Goal: Information Seeking & Learning: Find specific fact

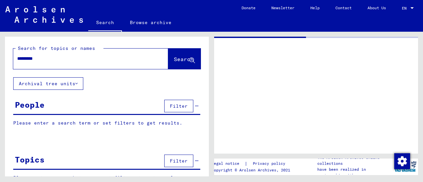
type input "*******"
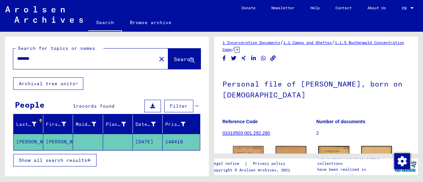
click at [46, 65] on div "*******" at bounding box center [82, 58] width 139 height 15
drag, startPoint x: 43, startPoint y: 61, endPoint x: 0, endPoint y: 57, distance: 43.3
click at [0, 57] on div "Search for topics or names ******* close Search Archival tree units People 1 re…" at bounding box center [106, 104] width 212 height 145
click at [184, 53] on button "Search" at bounding box center [184, 59] width 32 height 20
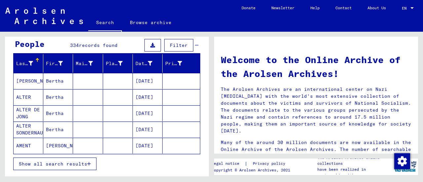
scroll to position [61, 0]
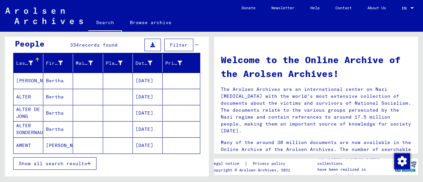
click at [175, 45] on span "Filter" at bounding box center [179, 45] width 18 height 6
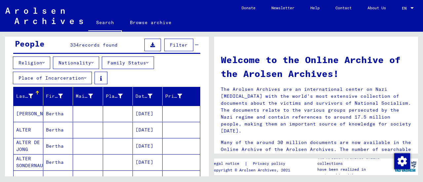
click at [70, 75] on button "Place of Incarceration" at bounding box center [52, 78] width 79 height 13
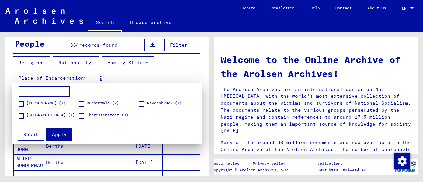
click at [87, 76] on div at bounding box center [211, 91] width 423 height 182
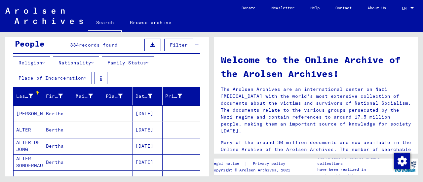
click at [141, 62] on button "Family Status" at bounding box center [128, 63] width 52 height 13
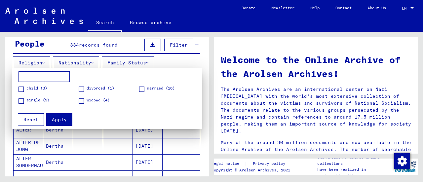
click at [21, 105] on mat-checkbox "single (9)" at bounding box center [34, 102] width 31 height 10
click at [20, 99] on span at bounding box center [21, 100] width 5 height 5
click at [57, 120] on span "Apply" at bounding box center [59, 120] width 15 height 6
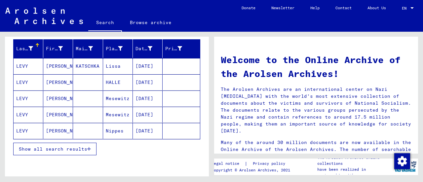
scroll to position [112, 0]
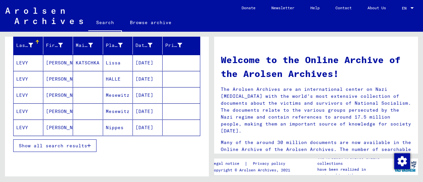
click at [146, 80] on mat-cell "[DATE]" at bounding box center [148, 79] width 30 height 16
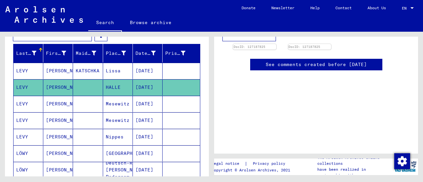
scroll to position [308, 0]
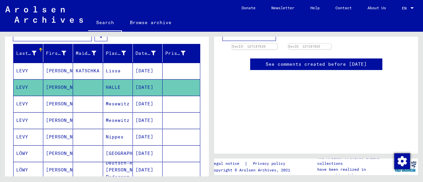
click at [272, 44] on img at bounding box center [254, 44] width 45 height 0
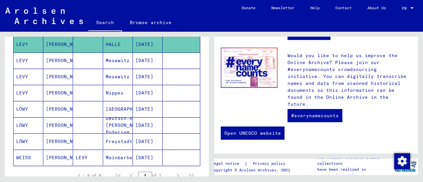
scroll to position [147, 0]
click at [140, 103] on mat-cell "[DATE]" at bounding box center [148, 109] width 30 height 16
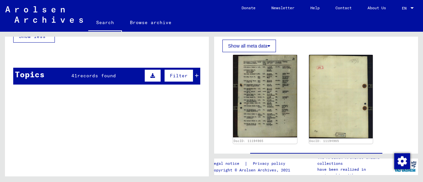
scroll to position [306, 0]
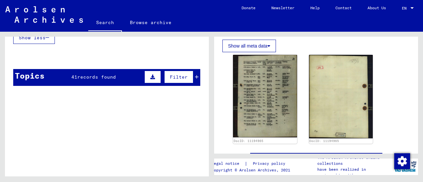
click at [106, 74] on span "records found" at bounding box center [96, 77] width 39 height 6
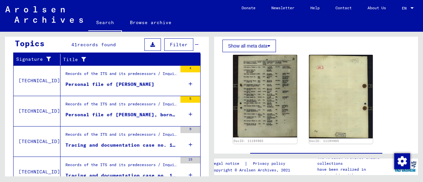
scroll to position [340, 0]
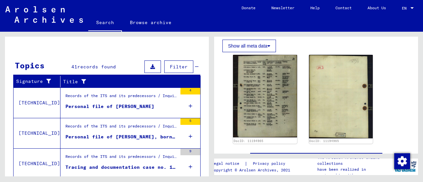
click at [99, 59] on div "Topics 41 records found Filter" at bounding box center [106, 67] width 187 height 17
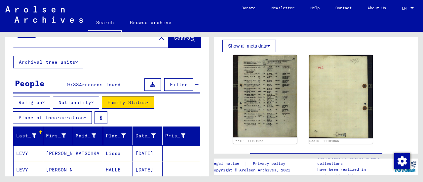
scroll to position [0, 0]
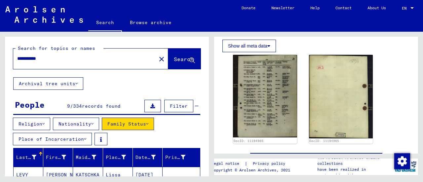
drag, startPoint x: 35, startPoint y: 59, endPoint x: 0, endPoint y: 56, distance: 34.8
click at [0, 56] on div "**********" at bounding box center [106, 104] width 212 height 145
type input "**********"
click at [181, 63] on span "Search" at bounding box center [184, 59] width 21 height 7
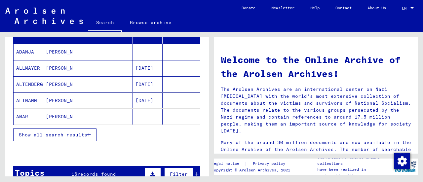
scroll to position [123, 0]
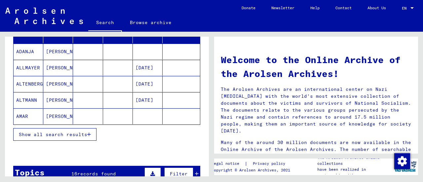
click at [59, 134] on span "Show all search results" at bounding box center [53, 135] width 68 height 6
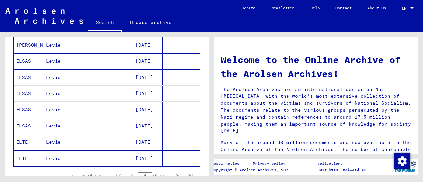
scroll to position [451, 0]
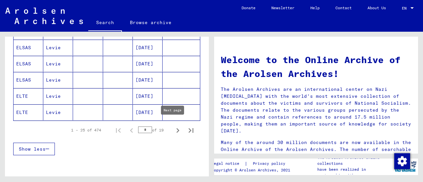
click at [173, 128] on icon "Next page" at bounding box center [177, 130] width 9 height 9
type input "*"
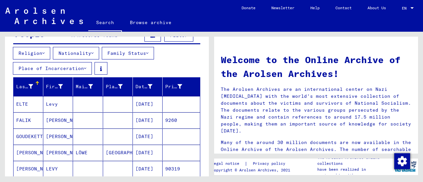
scroll to position [104, 0]
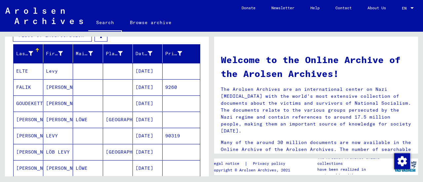
click at [145, 137] on mat-cell "[DATE]" at bounding box center [148, 136] width 30 height 16
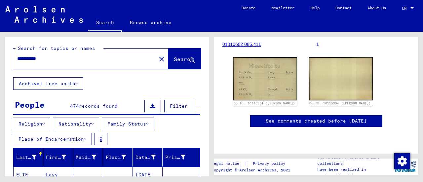
click at [47, 118] on button "Religion" at bounding box center [31, 124] width 37 height 13
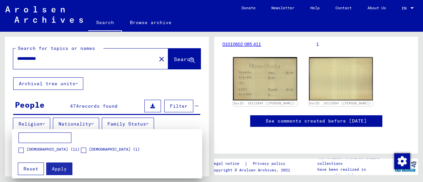
click at [31, 147] on span "[DEMOGRAPHIC_DATA] (11)" at bounding box center [52, 149] width 53 height 6
click at [57, 169] on span "Apply" at bounding box center [59, 169] width 15 height 6
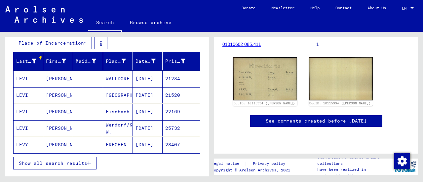
scroll to position [97, 0]
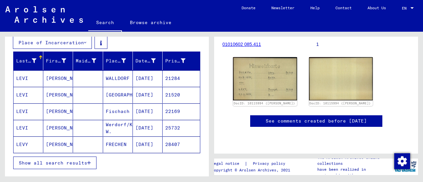
click at [150, 108] on mat-cell "[DATE]" at bounding box center [148, 111] width 30 height 16
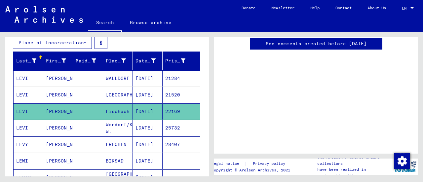
scroll to position [279, 0]
click at [145, 94] on mat-cell "[DATE]" at bounding box center [148, 95] width 30 height 16
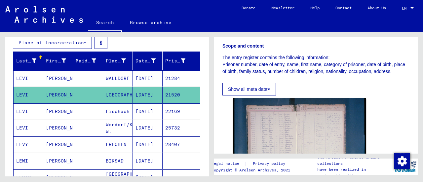
scroll to position [159, 0]
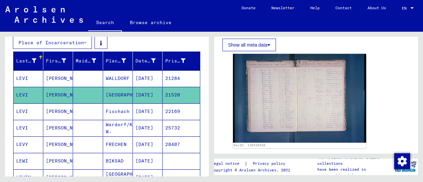
click at [140, 76] on mat-cell "[DATE]" at bounding box center [148, 78] width 30 height 16
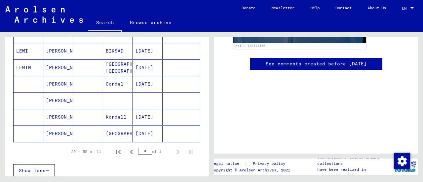
scroll to position [207, 0]
click at [114, 110] on mat-cell "Kordell" at bounding box center [118, 117] width 30 height 16
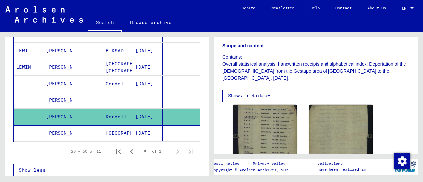
scroll to position [155, 0]
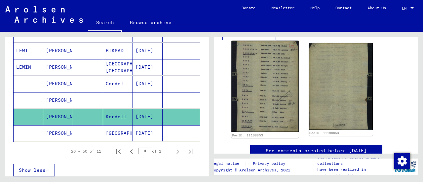
click at [275, 68] on img at bounding box center [264, 86] width 67 height 91
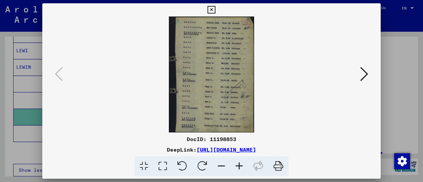
click at [389, 81] on div at bounding box center [211, 91] width 423 height 182
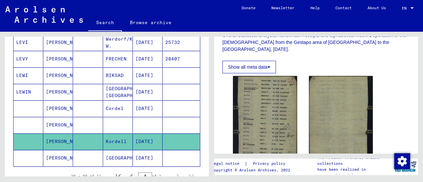
scroll to position [181, 0]
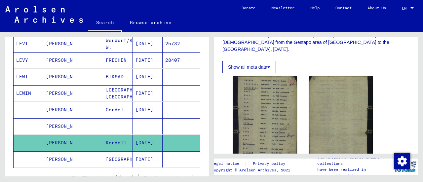
click at [61, 152] on mat-cell "[PERSON_NAME]" at bounding box center [58, 159] width 30 height 16
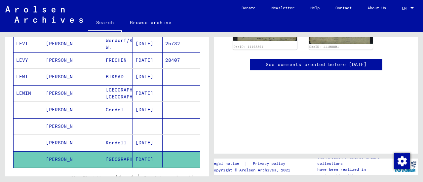
scroll to position [181, 0]
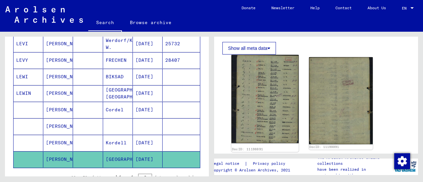
click at [273, 88] on img at bounding box center [264, 99] width 67 height 89
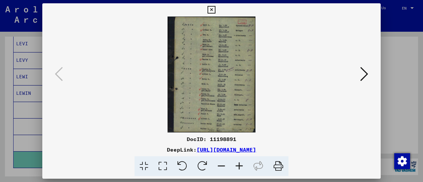
click at [405, 97] on div at bounding box center [211, 91] width 423 height 182
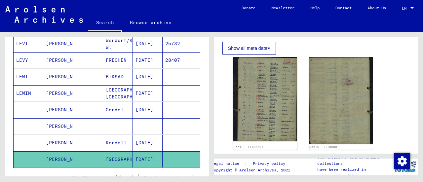
click at [55, 107] on mat-cell "[PERSON_NAME]" at bounding box center [58, 110] width 30 height 16
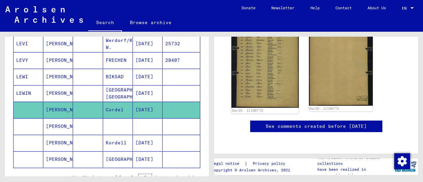
scroll to position [179, 0]
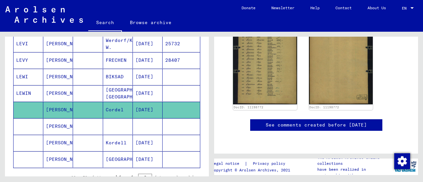
click at [105, 120] on mat-cell at bounding box center [118, 126] width 30 height 16
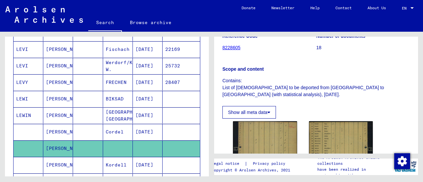
scroll to position [183, 0]
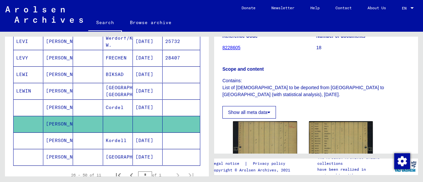
click at [120, 105] on mat-cell "Cordel" at bounding box center [118, 107] width 30 height 16
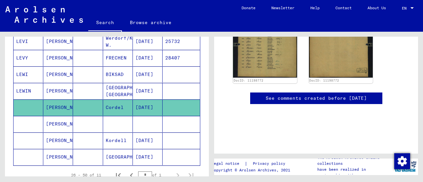
scroll to position [207, 0]
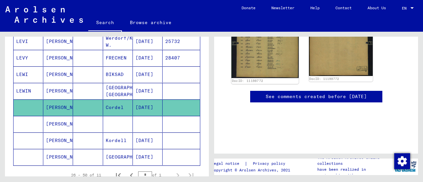
click at [267, 66] on img at bounding box center [264, 31] width 67 height 93
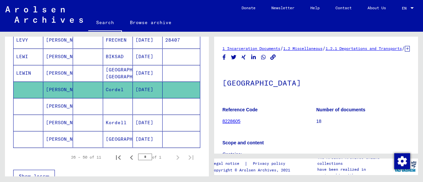
scroll to position [202, 0]
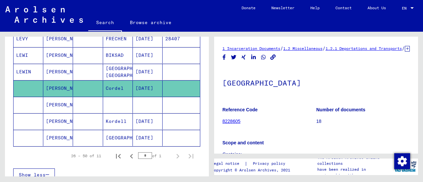
click at [122, 100] on mat-cell at bounding box center [118, 105] width 30 height 16
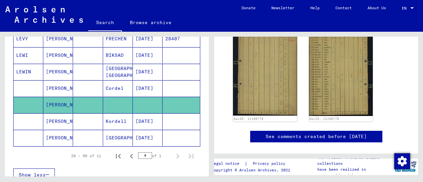
scroll to position [156, 0]
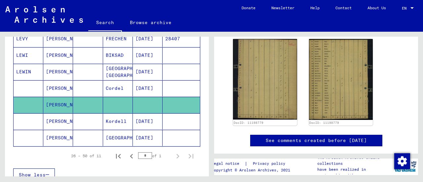
click at [141, 120] on mat-cell "[DATE]" at bounding box center [148, 121] width 30 height 16
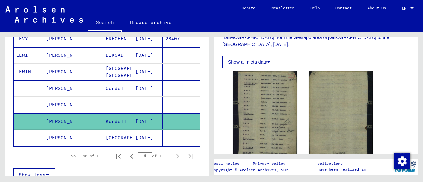
scroll to position [186, 0]
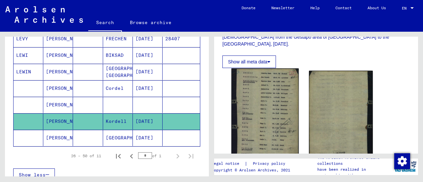
click at [254, 85] on img at bounding box center [264, 113] width 67 height 91
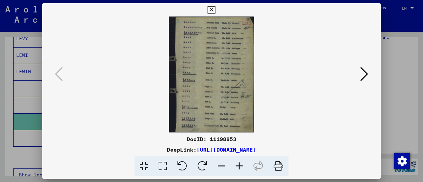
click at [33, 84] on div at bounding box center [211, 91] width 423 height 182
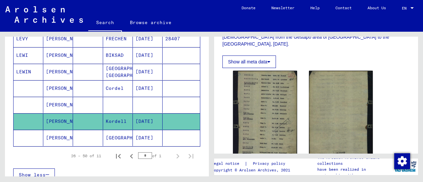
click at [81, 135] on mat-cell at bounding box center [88, 138] width 30 height 16
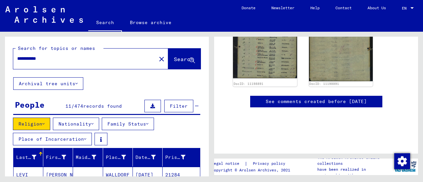
click at [142, 26] on link "Browse archive" at bounding box center [151, 23] width 58 height 16
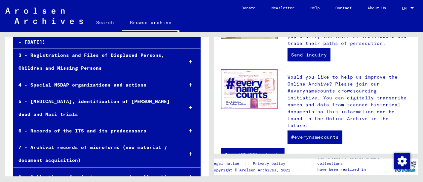
scroll to position [337, 0]
